Goal: Task Accomplishment & Management: Complete application form

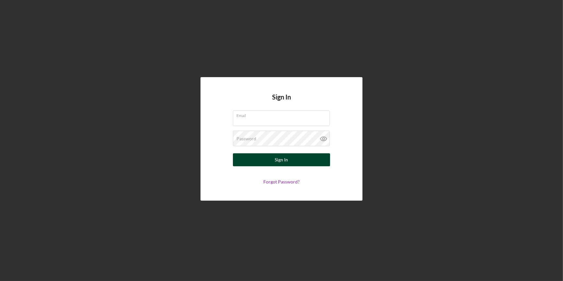
type input "[EMAIL_ADDRESS][DOMAIN_NAME]"
click at [276, 159] on div "Sign In" at bounding box center [281, 159] width 13 height 13
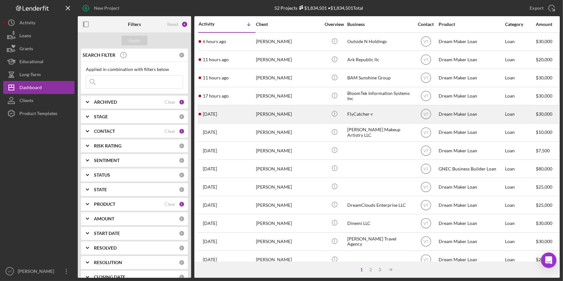
click at [309, 113] on div "[PERSON_NAME]" at bounding box center [288, 114] width 65 height 17
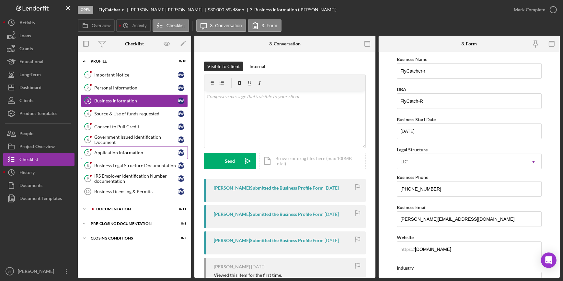
click at [136, 150] on div "Application Information" at bounding box center [136, 152] width 84 height 5
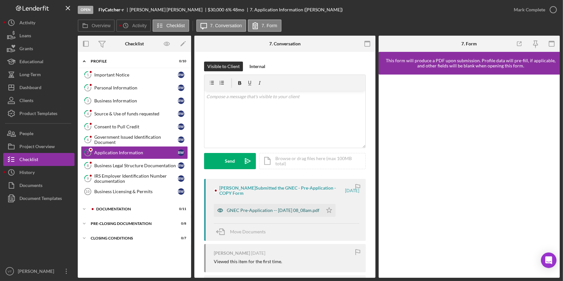
click at [253, 209] on div "GNEC Pre-Application -- 2025-09-20 08_08am.pdf" at bounding box center [273, 210] width 93 height 5
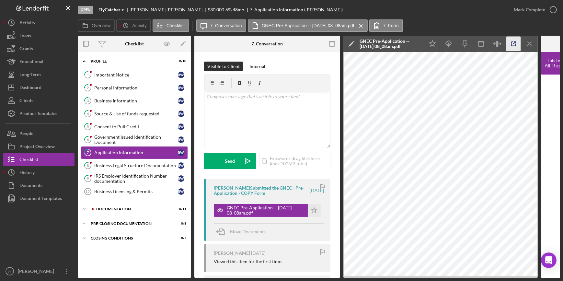
click at [509, 46] on icon "button" at bounding box center [513, 44] width 15 height 15
click at [534, 8] on div "Mark Complete" at bounding box center [529, 9] width 31 height 13
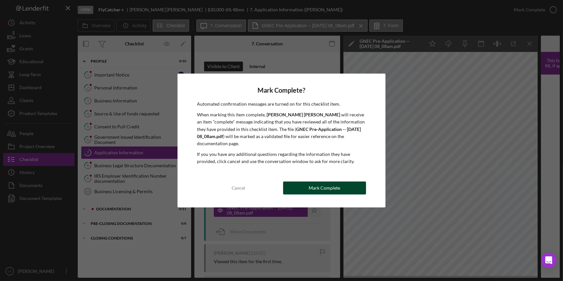
click at [287, 185] on button "Mark Complete" at bounding box center [324, 187] width 83 height 13
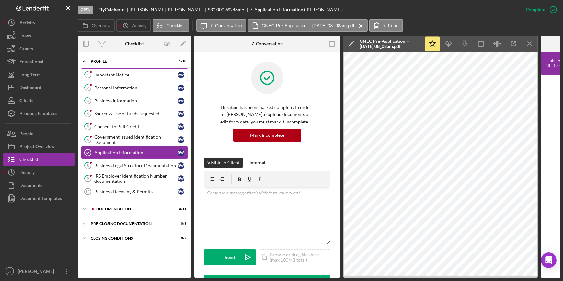
click at [139, 73] on div "Important Notice" at bounding box center [136, 74] width 84 height 5
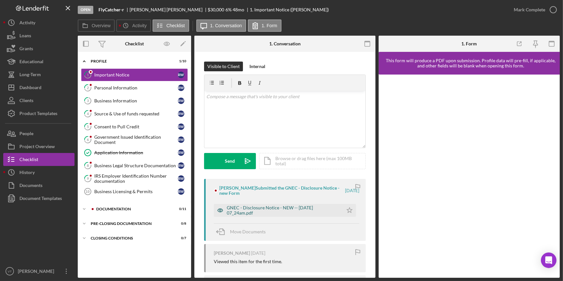
click at [293, 210] on div "GNEC - Disclosure Notice - NEW -- 2025-09-20 07_24am.pdf" at bounding box center [283, 210] width 113 height 10
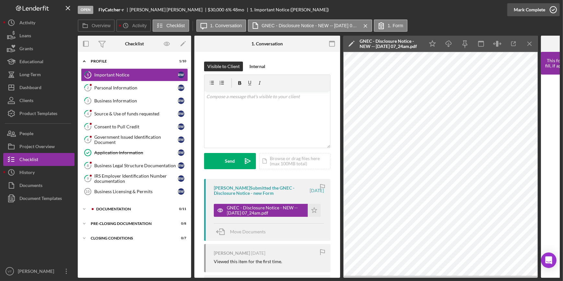
click at [541, 10] on div "Mark Complete" at bounding box center [529, 9] width 31 height 13
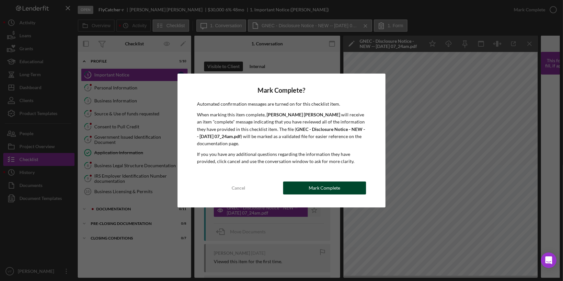
click at [315, 186] on div "Mark Complete" at bounding box center [324, 187] width 31 height 13
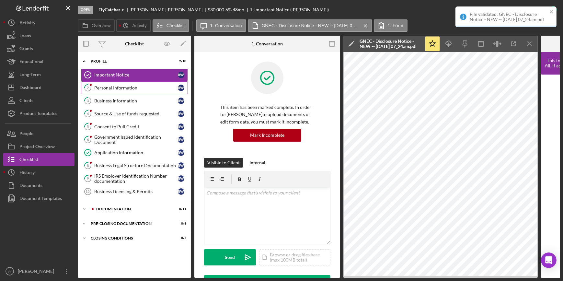
click at [123, 90] on link "2 Personal Information R W" at bounding box center [134, 87] width 107 height 13
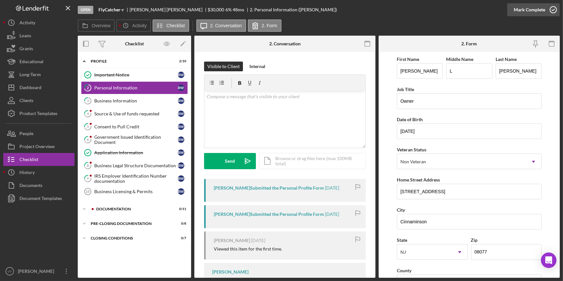
click at [529, 10] on div "Mark Complete" at bounding box center [529, 9] width 31 height 13
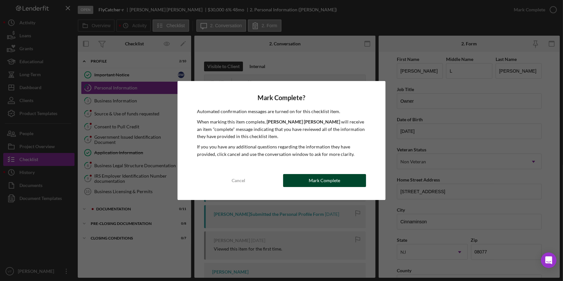
click at [343, 186] on button "Mark Complete" at bounding box center [324, 180] width 83 height 13
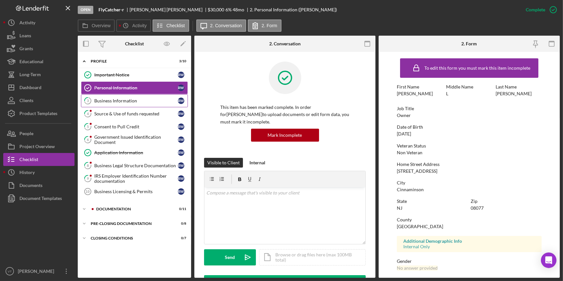
click at [136, 101] on div "Business Information" at bounding box center [136, 100] width 84 height 5
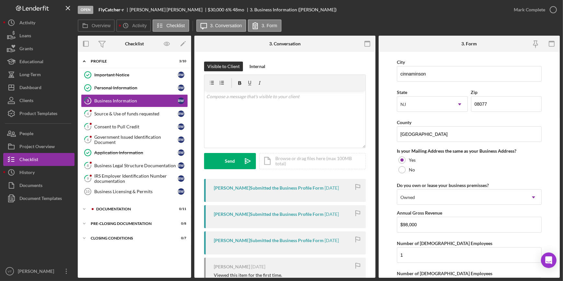
scroll to position [412, 0]
click at [532, 7] on div "Mark Complete" at bounding box center [529, 9] width 31 height 13
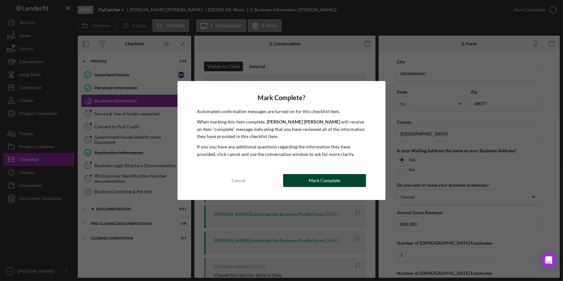
click at [305, 181] on button "Mark Complete" at bounding box center [324, 180] width 83 height 13
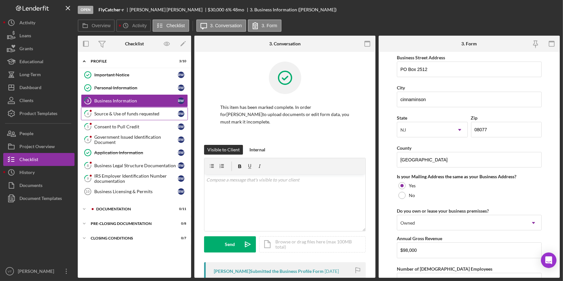
scroll to position [438, 0]
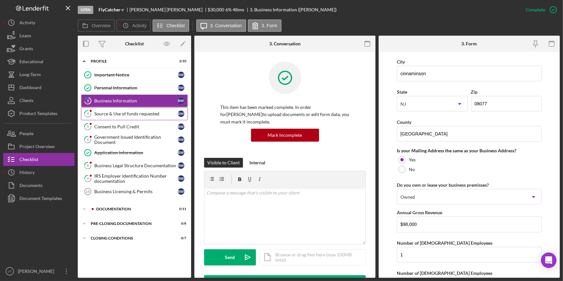
click at [116, 110] on link "4 Source & Use of funds requested R W" at bounding box center [134, 113] width 107 height 13
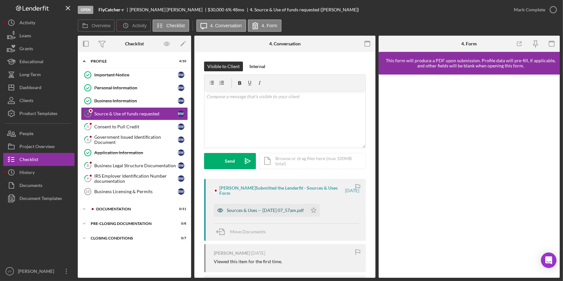
click at [286, 212] on div "Sources & Uses -- 2025-09-20 07_57am.pdf" at bounding box center [265, 210] width 77 height 5
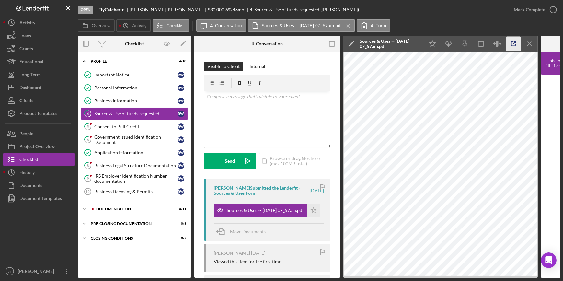
click at [518, 47] on icon "button" at bounding box center [513, 44] width 15 height 15
click at [537, 13] on div "Mark Complete" at bounding box center [529, 9] width 31 height 13
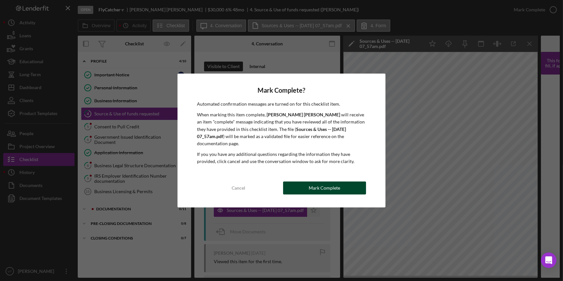
click at [333, 185] on div "Mark Complete" at bounding box center [324, 187] width 31 height 13
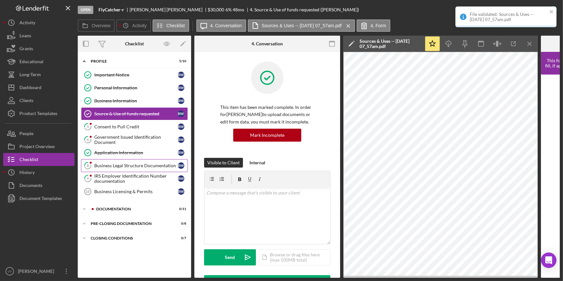
click at [107, 166] on div "Business Legal Structure Documentation" at bounding box center [136, 165] width 84 height 5
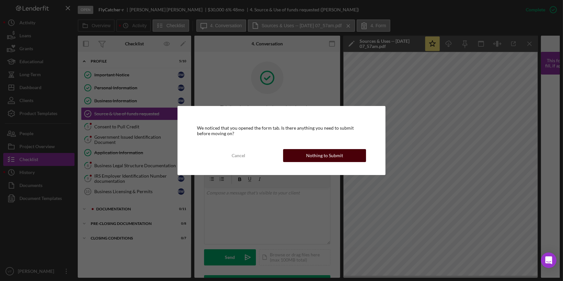
click at [317, 151] on div "Nothing to Submit" at bounding box center [324, 155] width 37 height 13
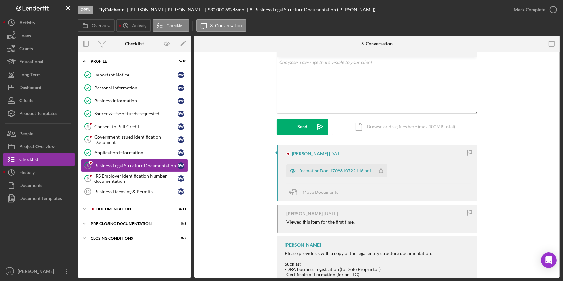
scroll to position [88, 0]
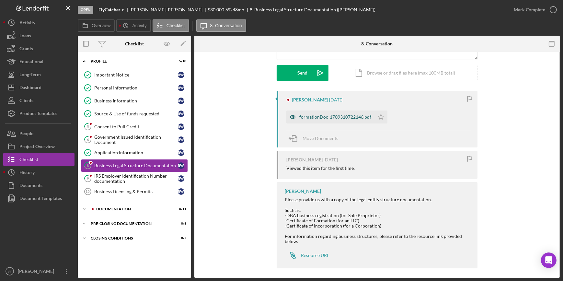
click at [328, 120] on div "formationDoc-1709310722146.pdf" at bounding box center [330, 116] width 88 height 13
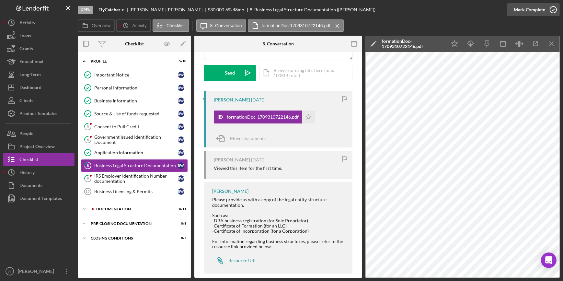
click at [513, 8] on button "Mark Complete" at bounding box center [533, 9] width 52 height 13
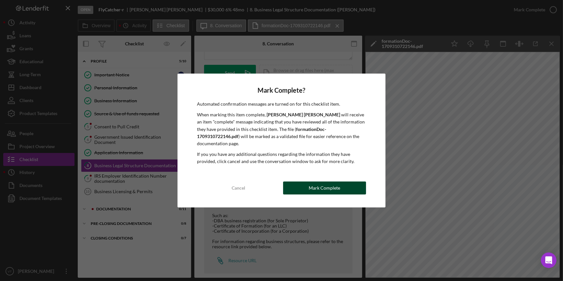
click at [330, 185] on div "Mark Complete" at bounding box center [324, 187] width 31 height 13
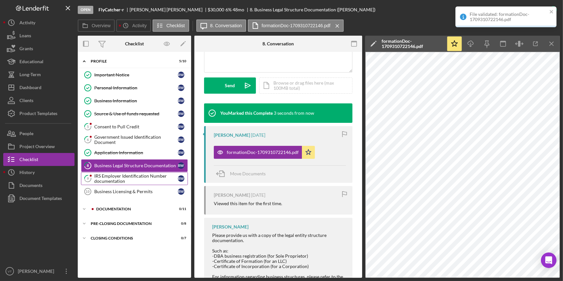
scroll to position [185, 0]
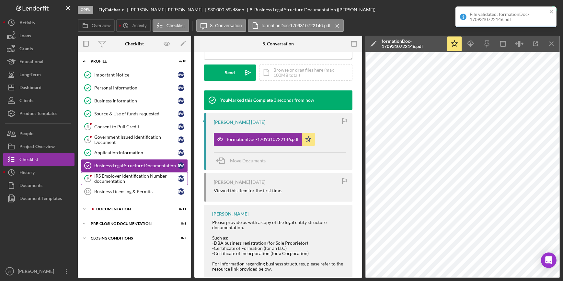
click at [133, 172] on link "9 IRS Employer Identification Number documentation R W" at bounding box center [134, 178] width 107 height 13
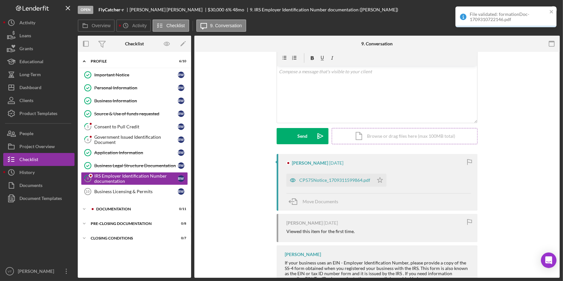
scroll to position [65, 0]
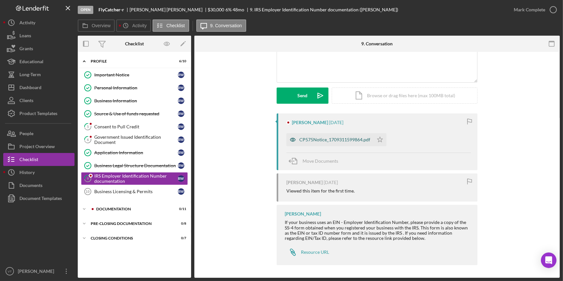
click at [333, 136] on div "CP575Notice_1709311599864.pdf" at bounding box center [329, 139] width 87 height 13
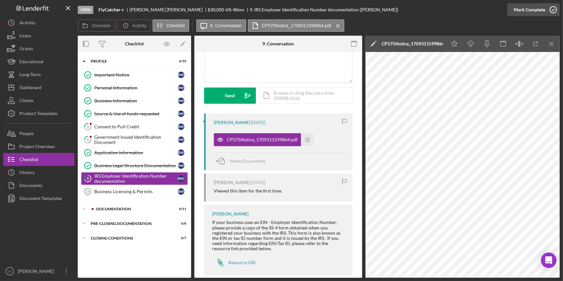
click at [541, 11] on div "Mark Complete" at bounding box center [529, 9] width 31 height 13
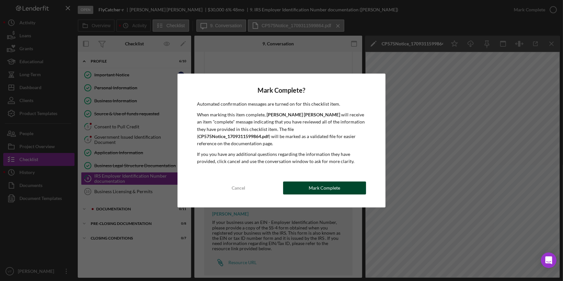
click at [321, 183] on div "Mark Complete" at bounding box center [324, 187] width 31 height 13
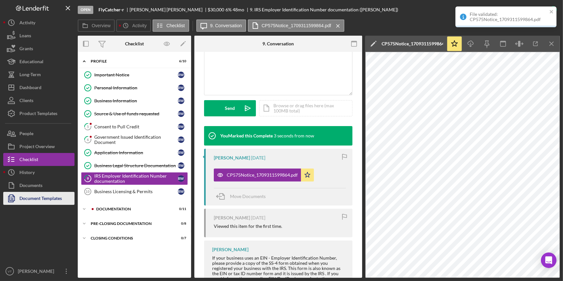
scroll to position [162, 0]
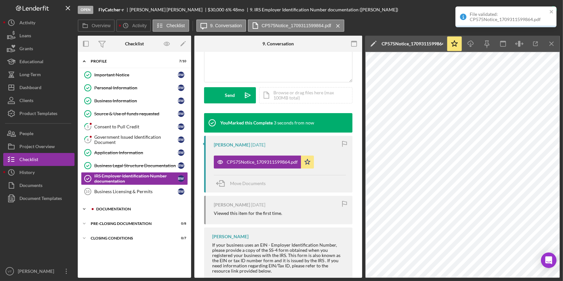
click at [82, 207] on icon "Icon/Expander" at bounding box center [84, 208] width 13 height 13
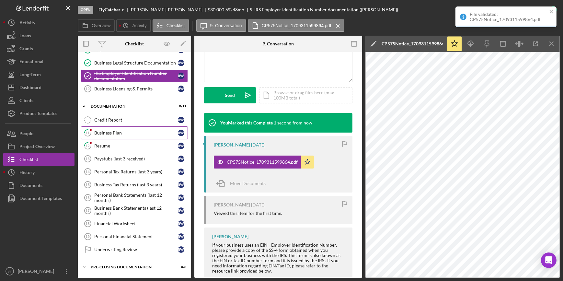
scroll to position [115, 0]
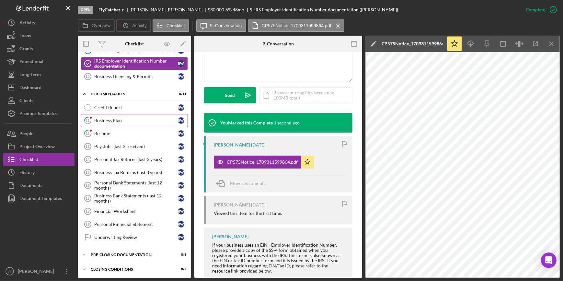
click at [98, 117] on link "11 Business Plan R W" at bounding box center [134, 120] width 107 height 13
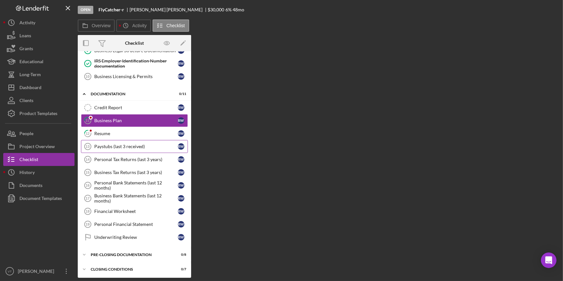
scroll to position [115, 0]
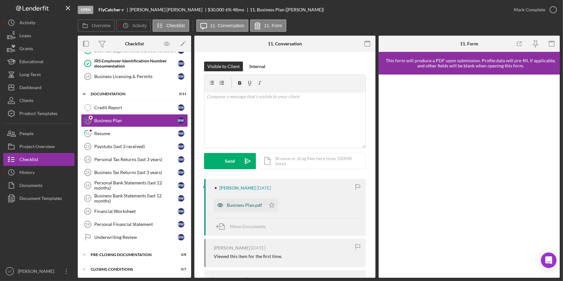
click at [255, 207] on div "Business Plan.pdf" at bounding box center [244, 204] width 35 height 5
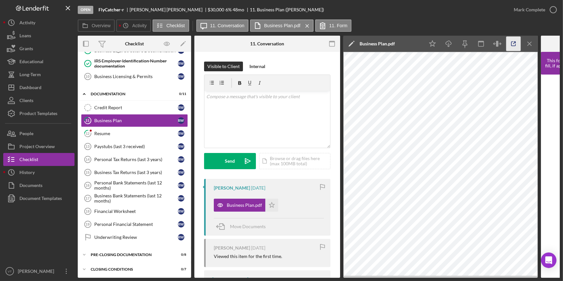
click at [508, 40] on icon "button" at bounding box center [513, 44] width 15 height 15
click at [540, 12] on div "Mark Complete" at bounding box center [529, 9] width 31 height 13
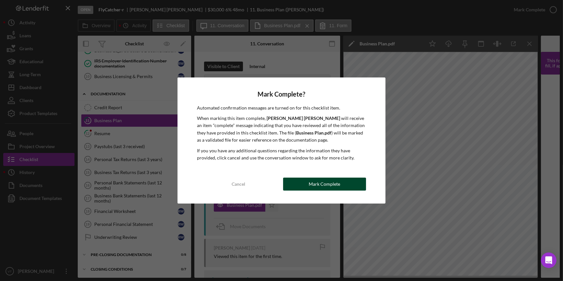
click at [313, 188] on div "Mark Complete" at bounding box center [324, 183] width 31 height 13
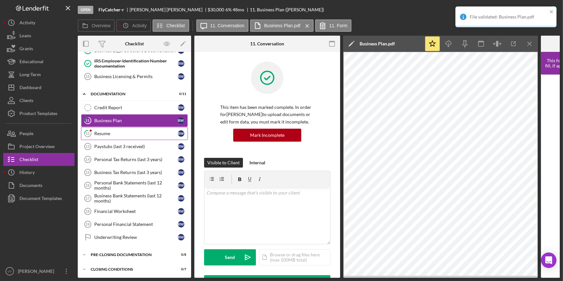
click at [149, 133] on div "Resume" at bounding box center [136, 133] width 84 height 5
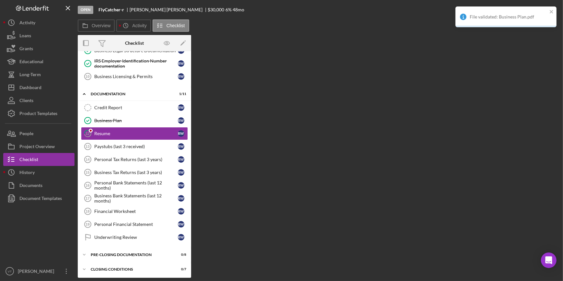
scroll to position [115, 0]
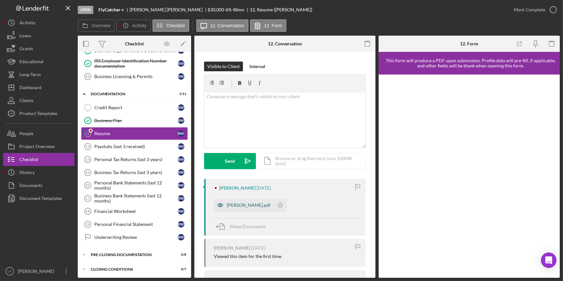
click at [269, 204] on div "Russ_Williams_web_short.pdf" at bounding box center [249, 204] width 44 height 5
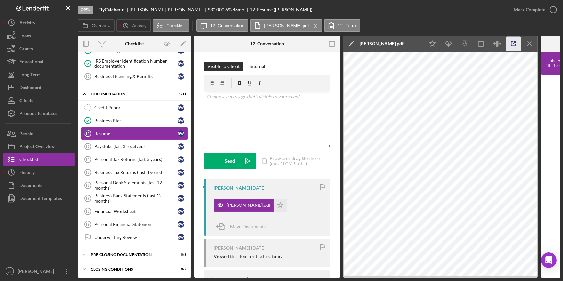
click at [514, 45] on icon "button" at bounding box center [513, 44] width 15 height 15
click at [544, 10] on div "Mark Complete" at bounding box center [529, 9] width 31 height 13
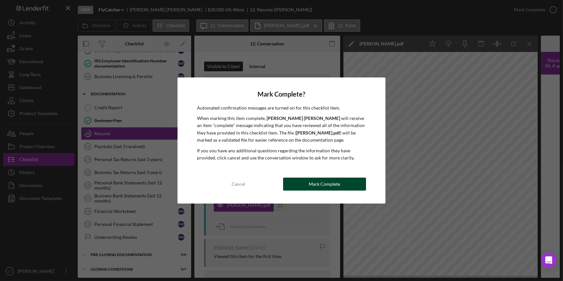
click at [294, 184] on button "Mark Complete" at bounding box center [324, 183] width 83 height 13
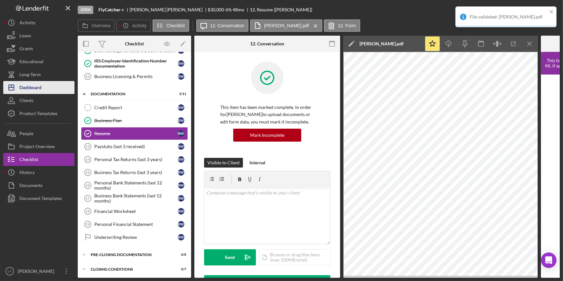
click at [52, 84] on button "Icon/Dashboard Dashboard" at bounding box center [38, 87] width 71 height 13
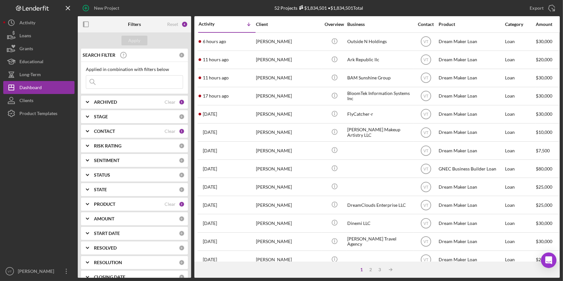
click at [264, 101] on div "shamsudheen amanulla" at bounding box center [288, 95] width 65 height 17
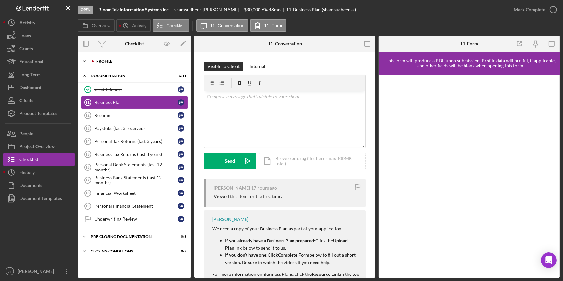
click at [83, 61] on icon "Icon/Expander" at bounding box center [84, 61] width 13 height 13
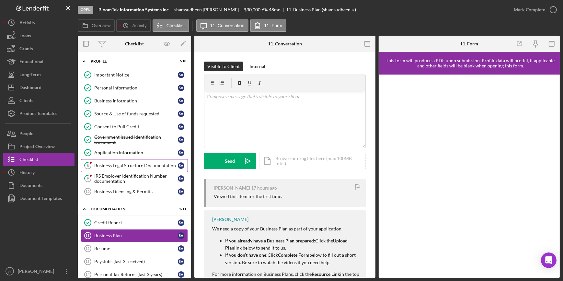
click at [113, 166] on div "Business Legal Structure Documentation" at bounding box center [136, 165] width 84 height 5
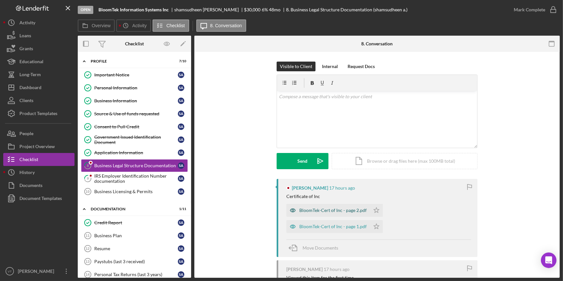
click at [317, 211] on div "BloomTek-Cert of Inc - page 2.pdf" at bounding box center [332, 210] width 67 height 5
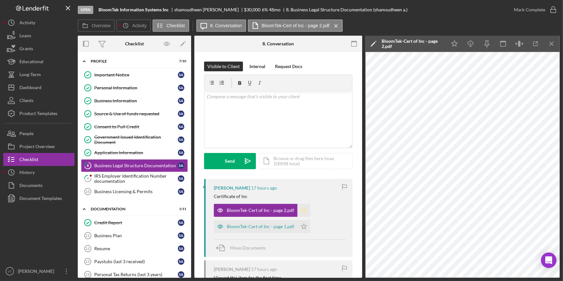
click at [304, 208] on icon "Icon/Star" at bounding box center [303, 210] width 13 height 13
click at [274, 227] on div "BloomTek-Cert of Inc - page 1.pdf" at bounding box center [260, 226] width 67 height 5
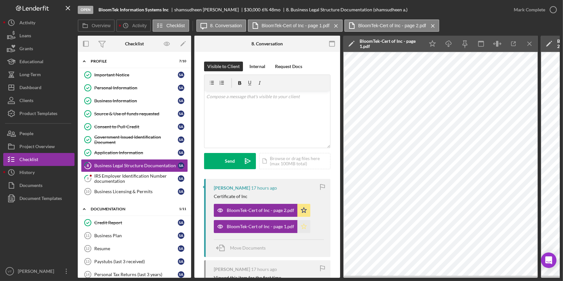
click at [301, 227] on icon "Icon/Star" at bounding box center [303, 226] width 13 height 13
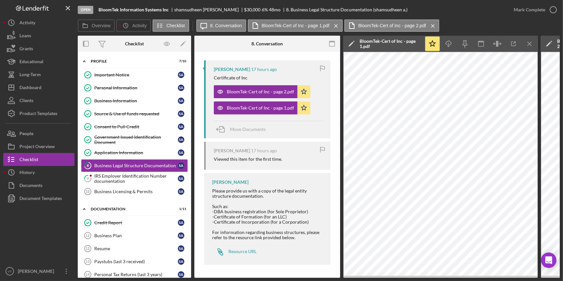
scroll to position [91, 0]
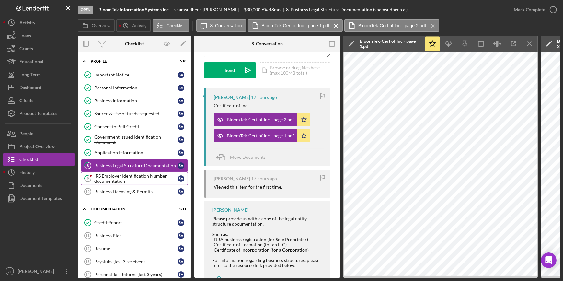
click at [137, 175] on div "IRS Employer Identification Number documentation" at bounding box center [136, 178] width 84 height 10
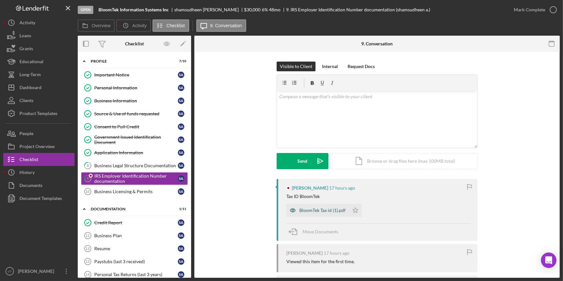
click at [327, 210] on div "BloomTek Tax id (1).pdf" at bounding box center [322, 210] width 46 height 5
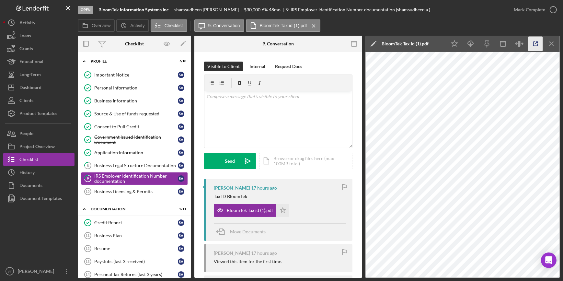
click at [537, 41] on icon "button" at bounding box center [535, 44] width 15 height 15
click at [48, 85] on button "Icon/Dashboard Dashboard" at bounding box center [38, 87] width 71 height 13
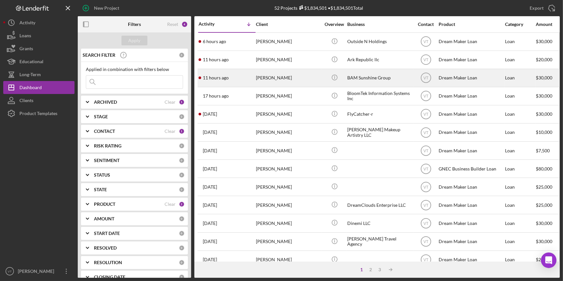
click at [269, 73] on div "Melissa Jenkins" at bounding box center [288, 77] width 65 height 17
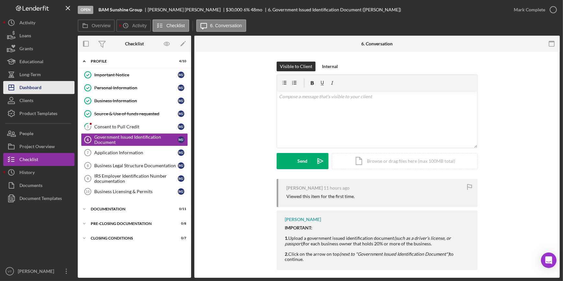
click at [46, 89] on button "Icon/Dashboard Dashboard" at bounding box center [38, 87] width 71 height 13
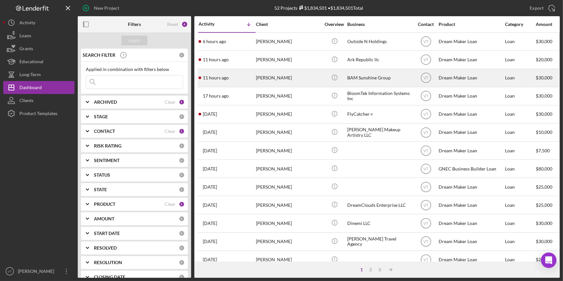
click at [286, 76] on div "Melissa Jenkins" at bounding box center [288, 77] width 65 height 17
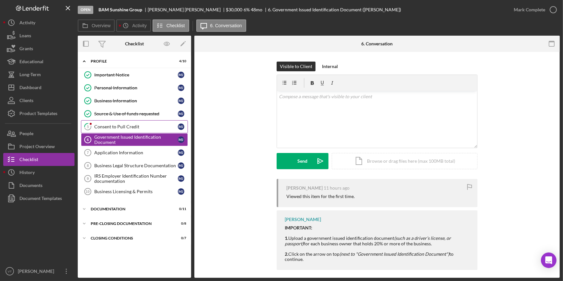
click at [113, 126] on div "Consent to Pull Credit" at bounding box center [136, 126] width 84 height 5
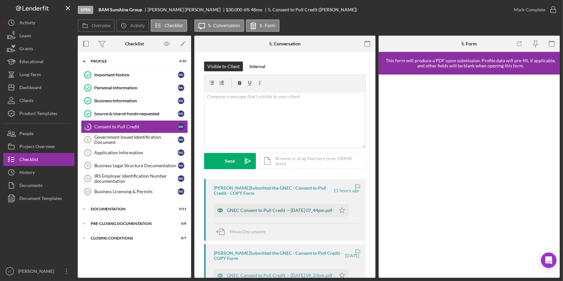
click at [249, 208] on div "GNEC Consent to Pull Credit -- 2025-09-21 07_44pm.pdf" at bounding box center [280, 210] width 106 height 5
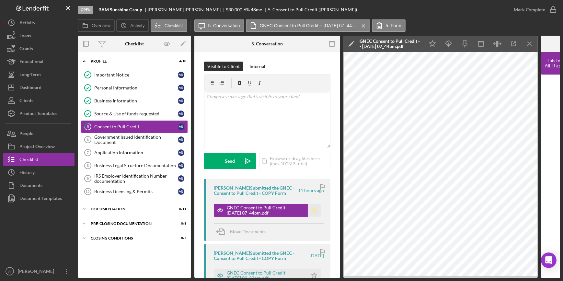
click at [314, 211] on icon "Icon/Star" at bounding box center [314, 210] width 13 height 13
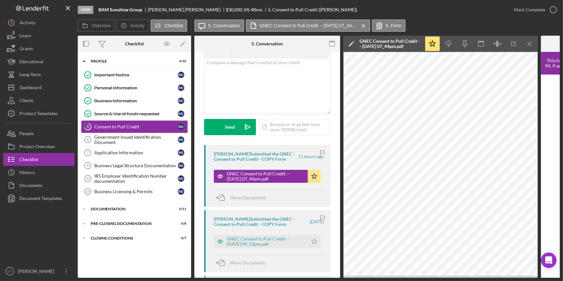
scroll to position [88, 0]
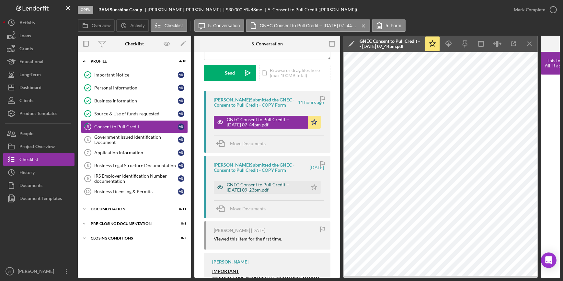
click at [269, 188] on div "GNEC Consent to Pull Credit -- 2025-08-25 09_23pm.pdf" at bounding box center [266, 187] width 78 height 10
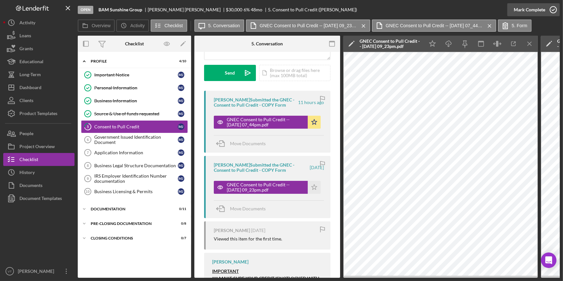
click at [520, 9] on div "Mark Complete" at bounding box center [529, 9] width 31 height 13
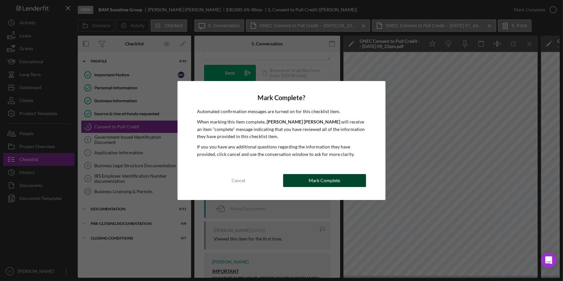
click at [320, 181] on div "Mark Complete" at bounding box center [324, 180] width 31 height 13
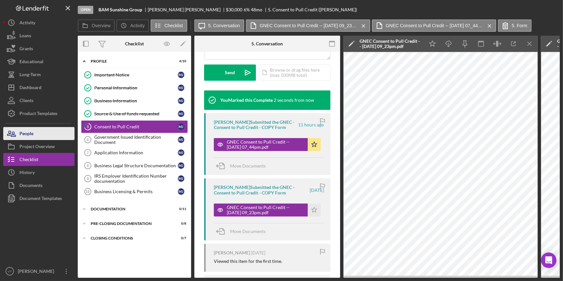
scroll to position [185, 0]
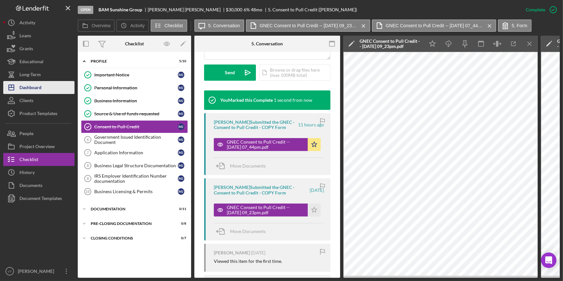
click at [45, 88] on button "Icon/Dashboard Dashboard" at bounding box center [38, 87] width 71 height 13
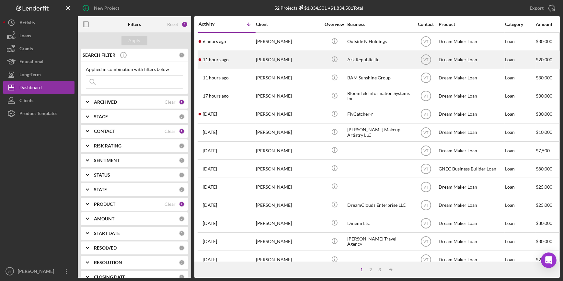
click at [231, 54] on div "11 hours ago Kaia Shivers" at bounding box center [227, 59] width 57 height 17
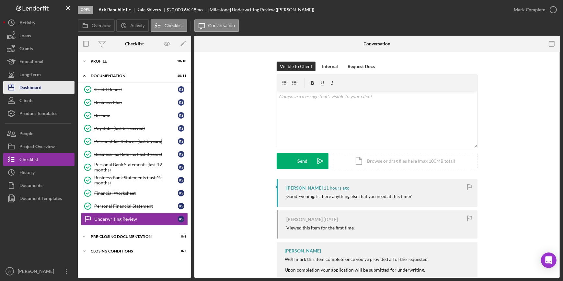
click at [54, 86] on button "Icon/Dashboard Dashboard" at bounding box center [38, 87] width 71 height 13
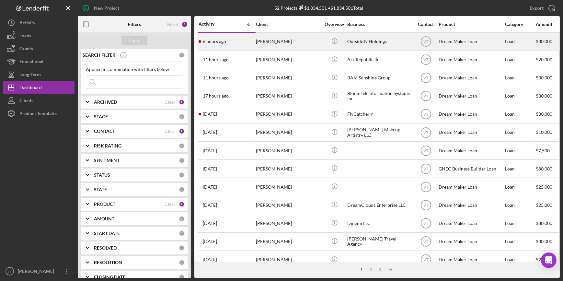
click at [294, 44] on div "[PERSON_NAME]" at bounding box center [288, 41] width 65 height 17
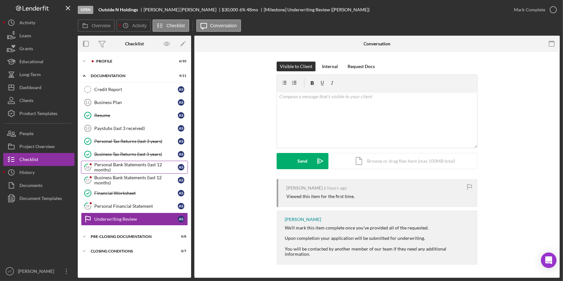
click at [122, 168] on div "Personal Bank Statements (last 12 months)" at bounding box center [136, 167] width 84 height 10
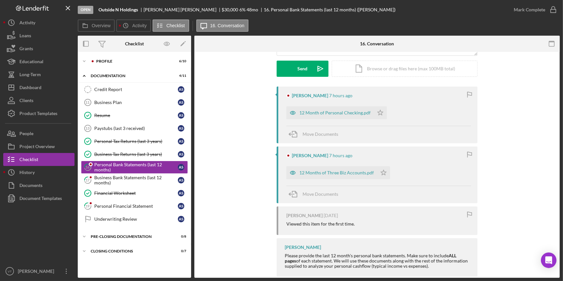
scroll to position [104, 0]
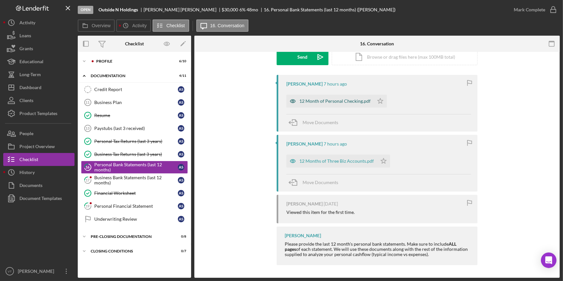
click at [345, 100] on div "12 Month of Personal Checking.pdf" at bounding box center [334, 100] width 71 height 5
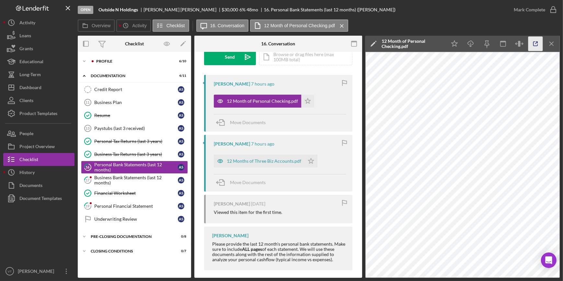
click at [534, 42] on icon "button" at bounding box center [535, 44] width 15 height 15
click at [307, 162] on icon "Icon/Star" at bounding box center [310, 160] width 13 height 13
drag, startPoint x: 307, startPoint y: 99, endPoint x: 300, endPoint y: 123, distance: 25.2
click at [307, 99] on icon "Icon/Star" at bounding box center [307, 101] width 13 height 13
click at [265, 160] on div "12 Months of Three Biz Accounts.pdf" at bounding box center [264, 160] width 74 height 5
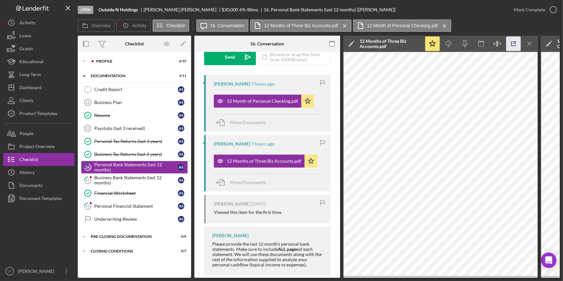
click at [515, 46] on icon "button" at bounding box center [513, 44] width 15 height 15
click at [133, 175] on div "Business Bank Statements (last 12 months)" at bounding box center [136, 180] width 84 height 10
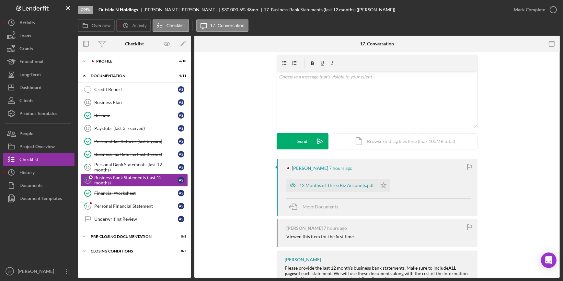
scroll to position [44, 0]
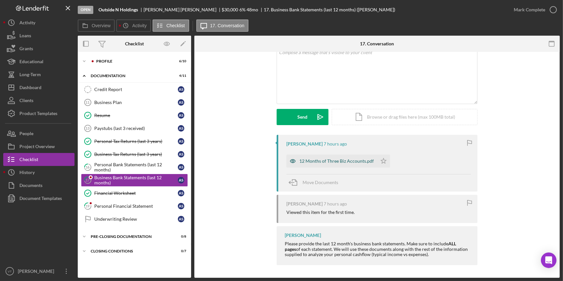
click at [330, 164] on div "12 Months of Three Biz Accounts.pdf" at bounding box center [331, 160] width 91 height 13
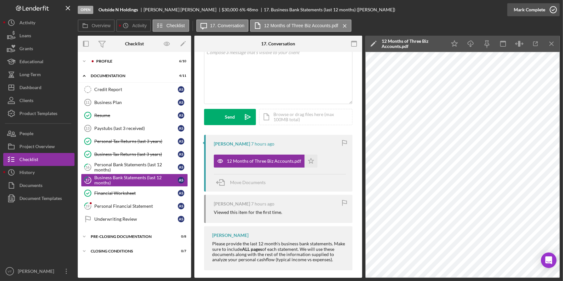
click at [519, 13] on div "Mark Complete" at bounding box center [529, 9] width 31 height 13
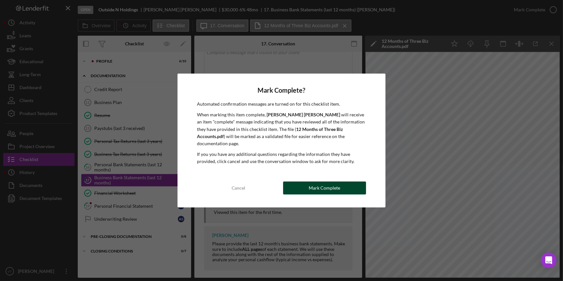
click at [321, 182] on div "Mark Complete" at bounding box center [324, 187] width 31 height 13
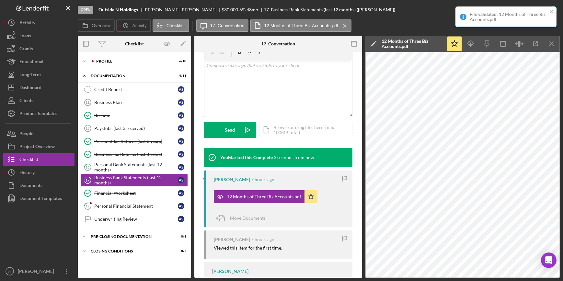
scroll to position [140, 0]
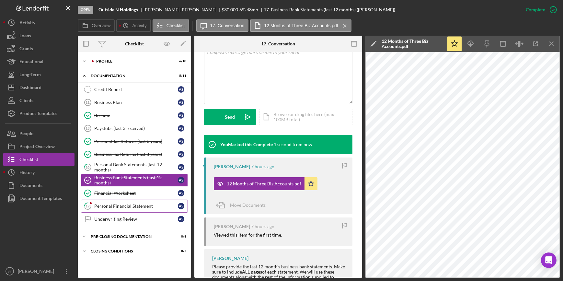
click at [108, 202] on link "19 Personal Financial Statement A S" at bounding box center [134, 205] width 107 height 13
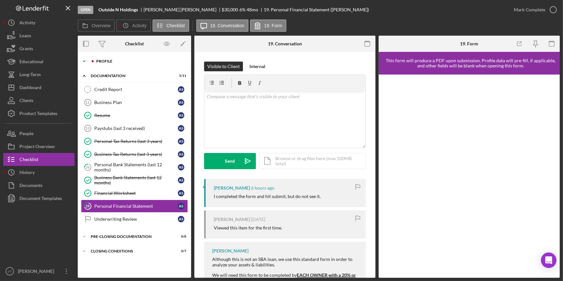
click at [91, 61] on div at bounding box center [93, 61] width 4 height 4
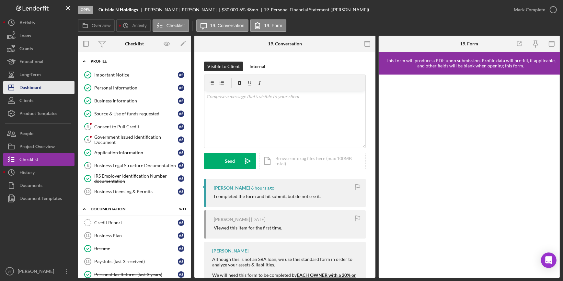
click at [45, 85] on button "Icon/Dashboard Dashboard" at bounding box center [38, 87] width 71 height 13
